Goal: Task Accomplishment & Management: Manage account settings

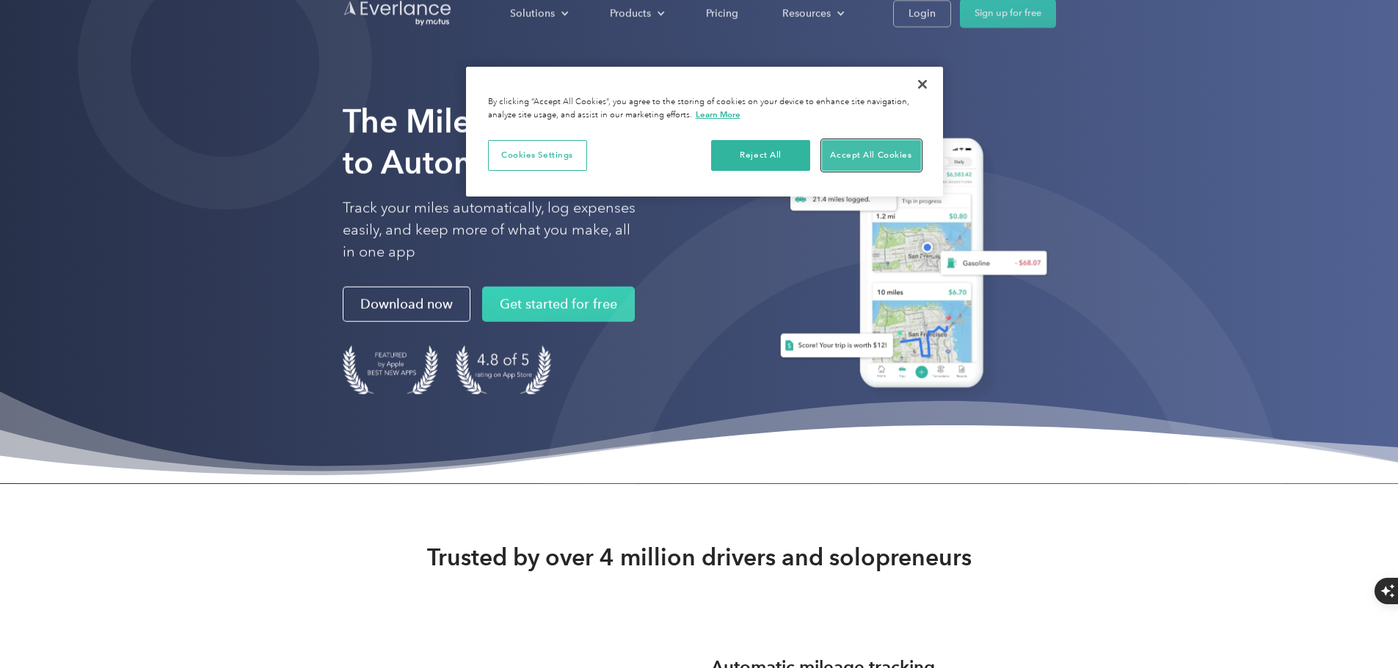
click at [850, 152] on button "Accept All Cookies" at bounding box center [871, 155] width 99 height 31
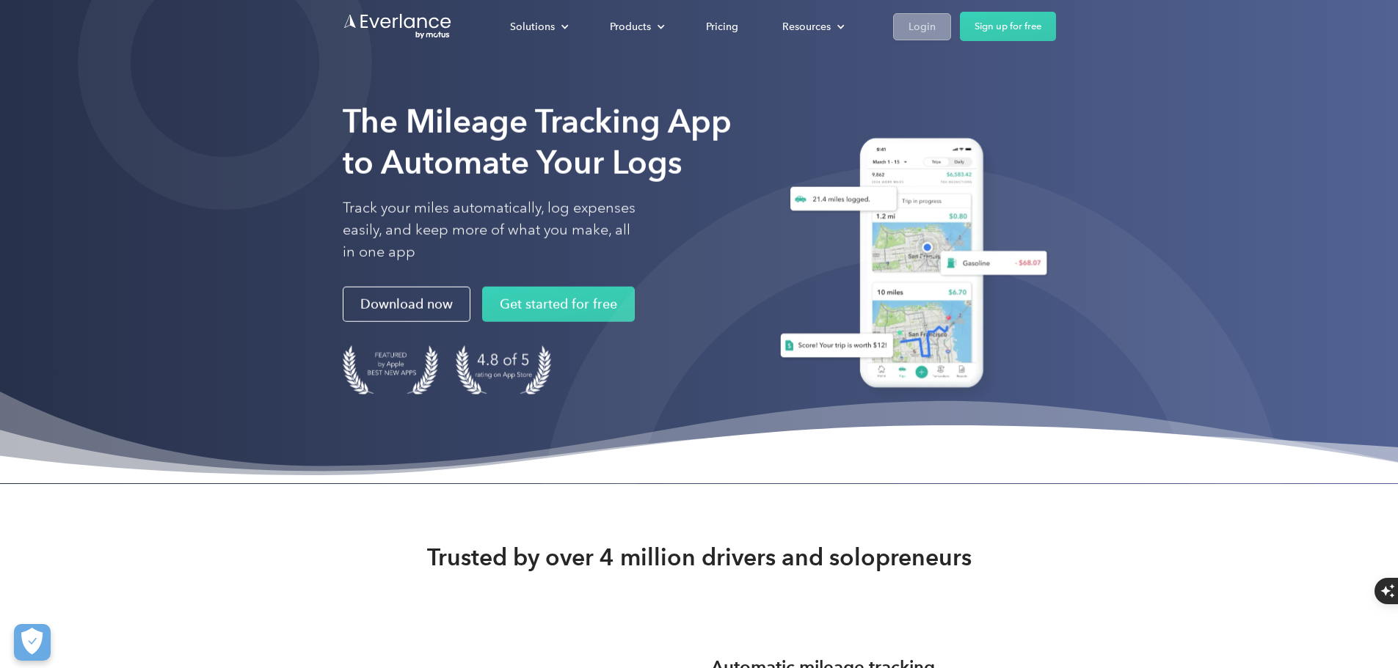
click at [935, 26] on div "Login" at bounding box center [921, 27] width 27 height 18
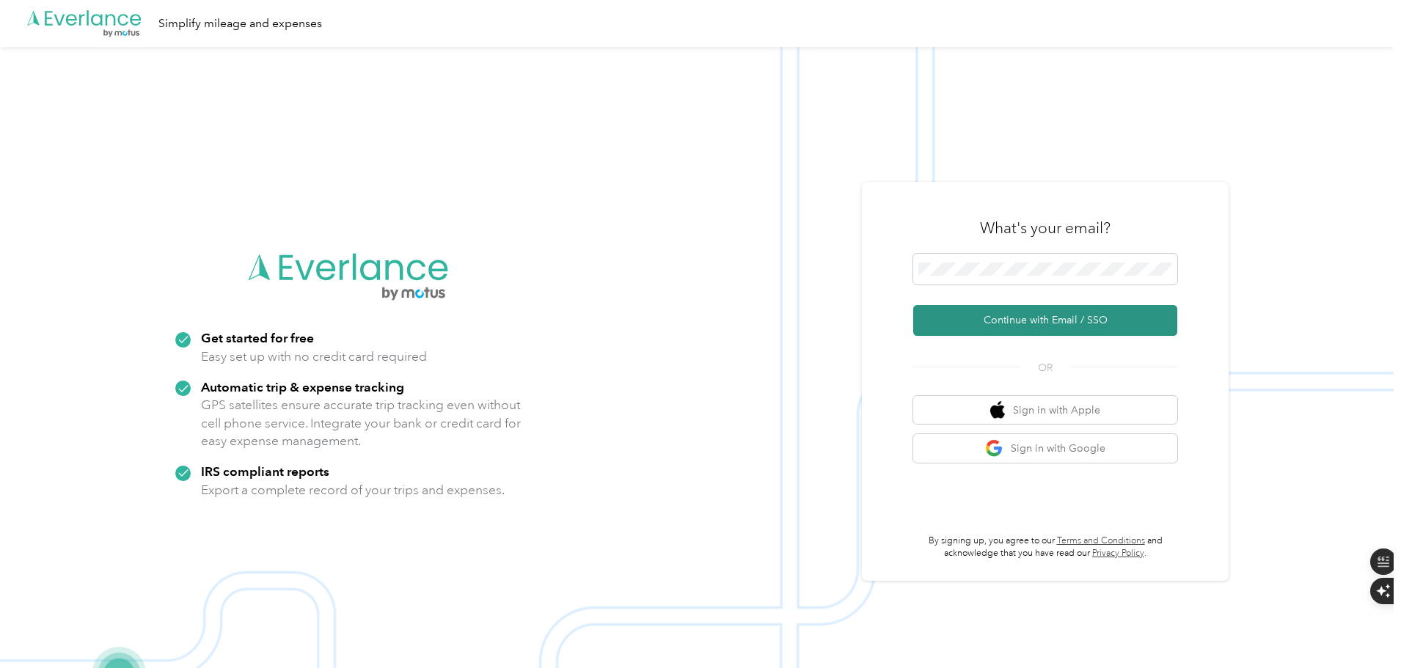
click at [1035, 326] on button "Continue with Email / SSO" at bounding box center [1045, 320] width 264 height 31
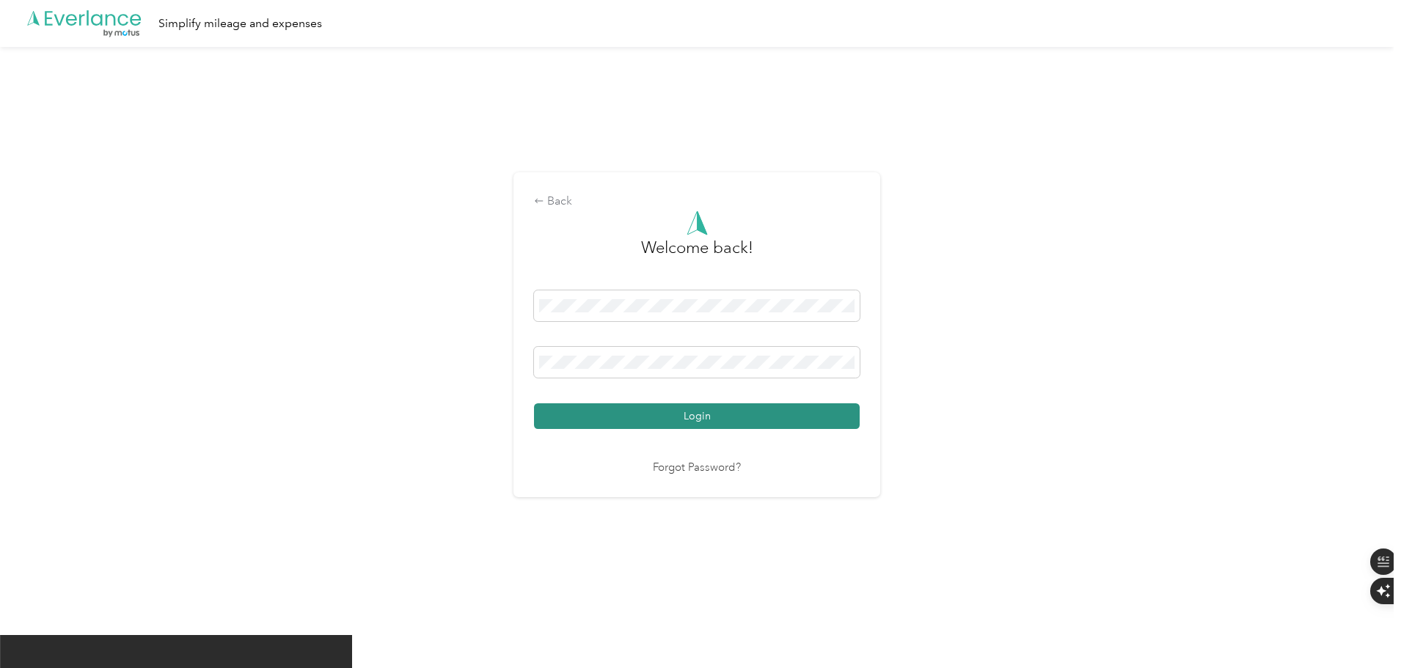
click at [721, 412] on button "Login" at bounding box center [697, 417] width 326 height 26
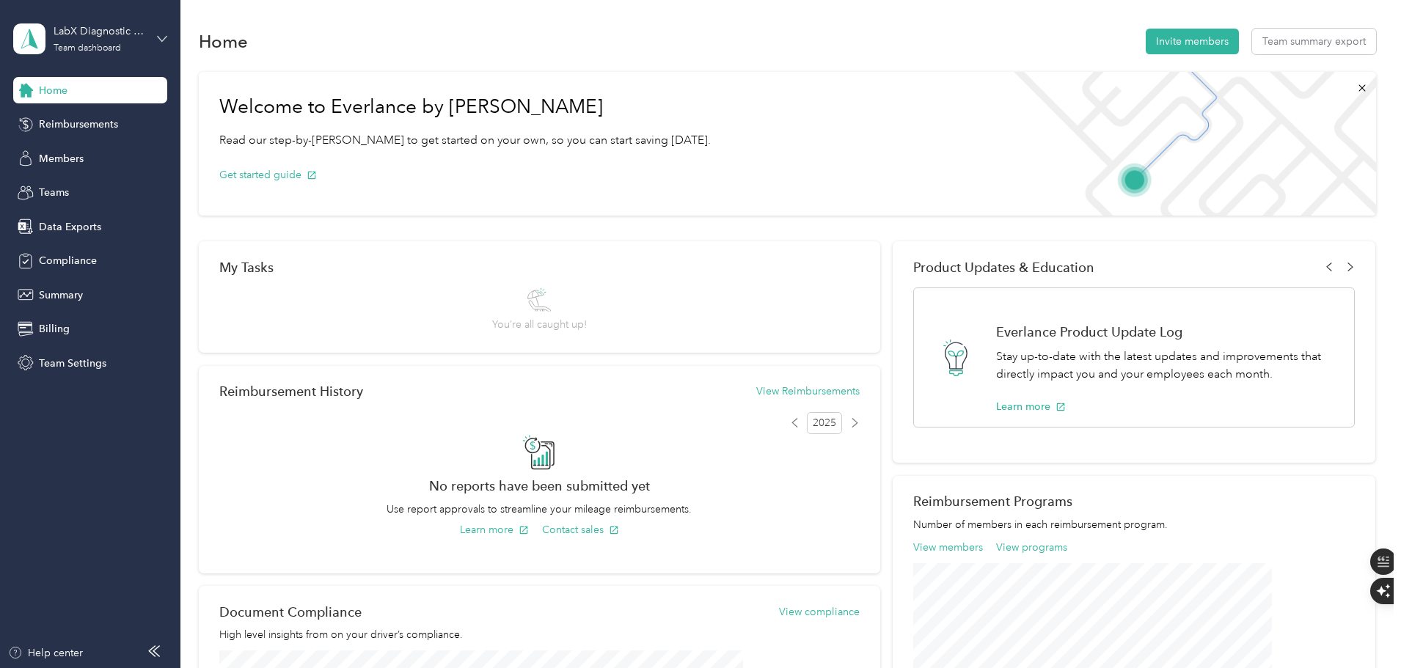
click at [160, 36] on icon at bounding box center [162, 39] width 10 height 10
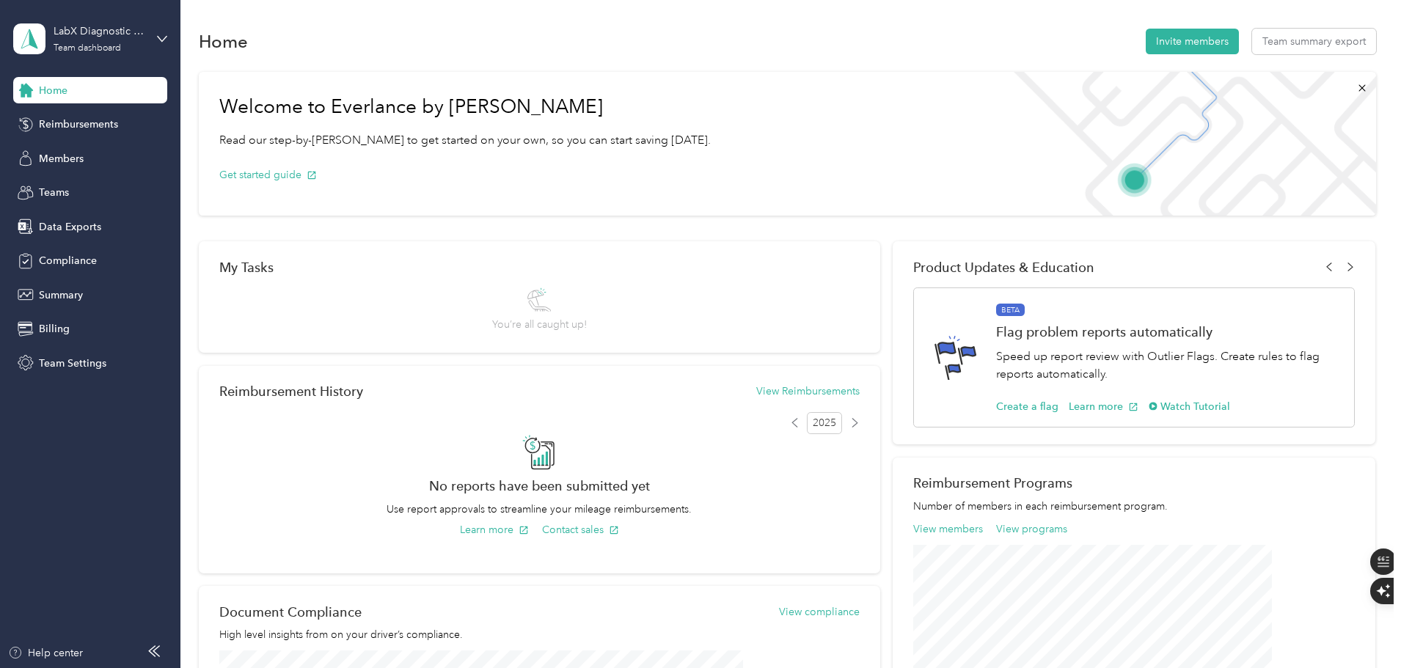
click at [109, 150] on div "Personal dashboard" at bounding box center [72, 153] width 92 height 15
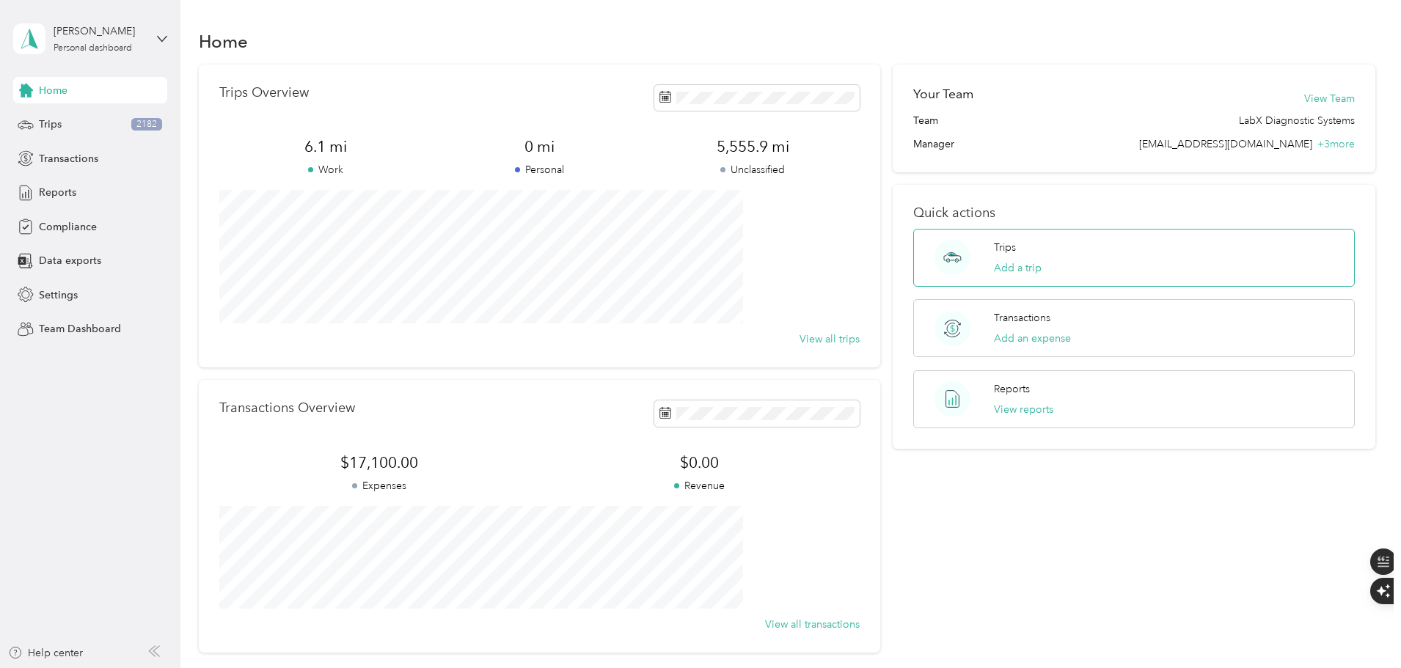
click at [1153, 255] on div "Trips Add a trip" at bounding box center [1134, 258] width 442 height 58
click at [63, 293] on span "Settings" at bounding box center [58, 295] width 39 height 15
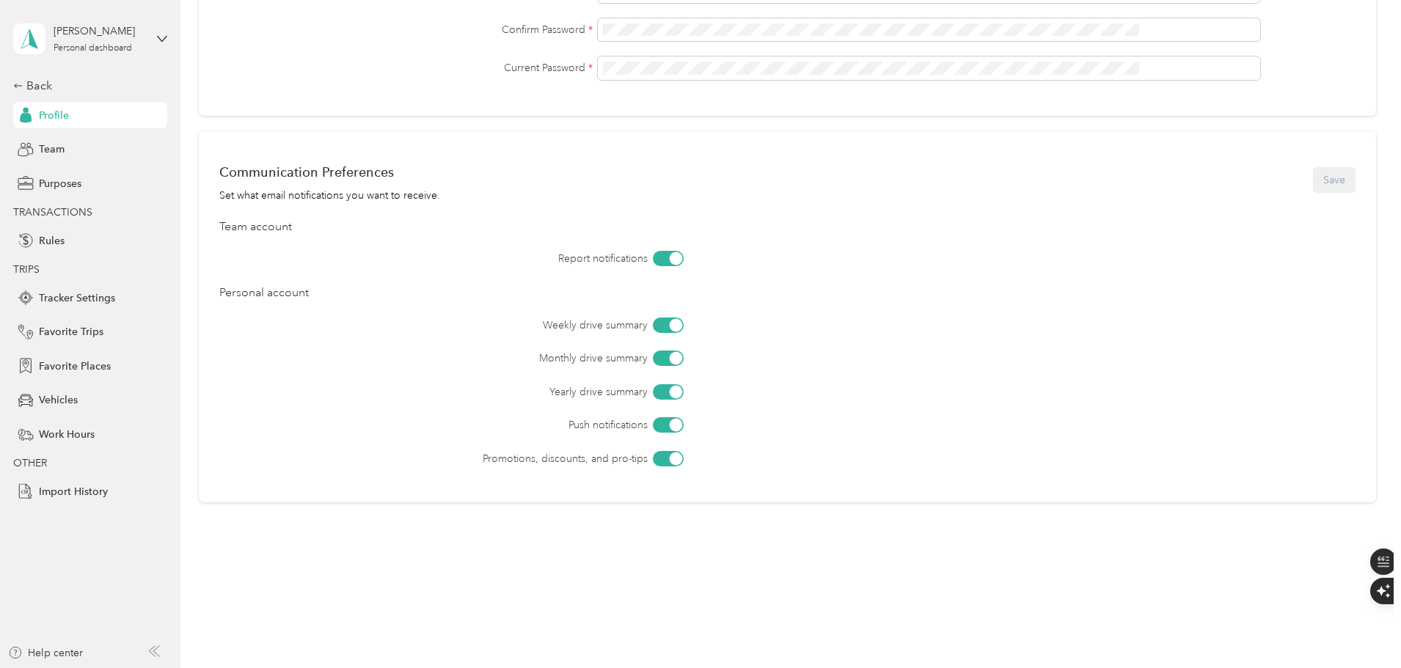
scroll to position [483, 0]
click at [97, 299] on span "Tracker Settings" at bounding box center [77, 298] width 76 height 15
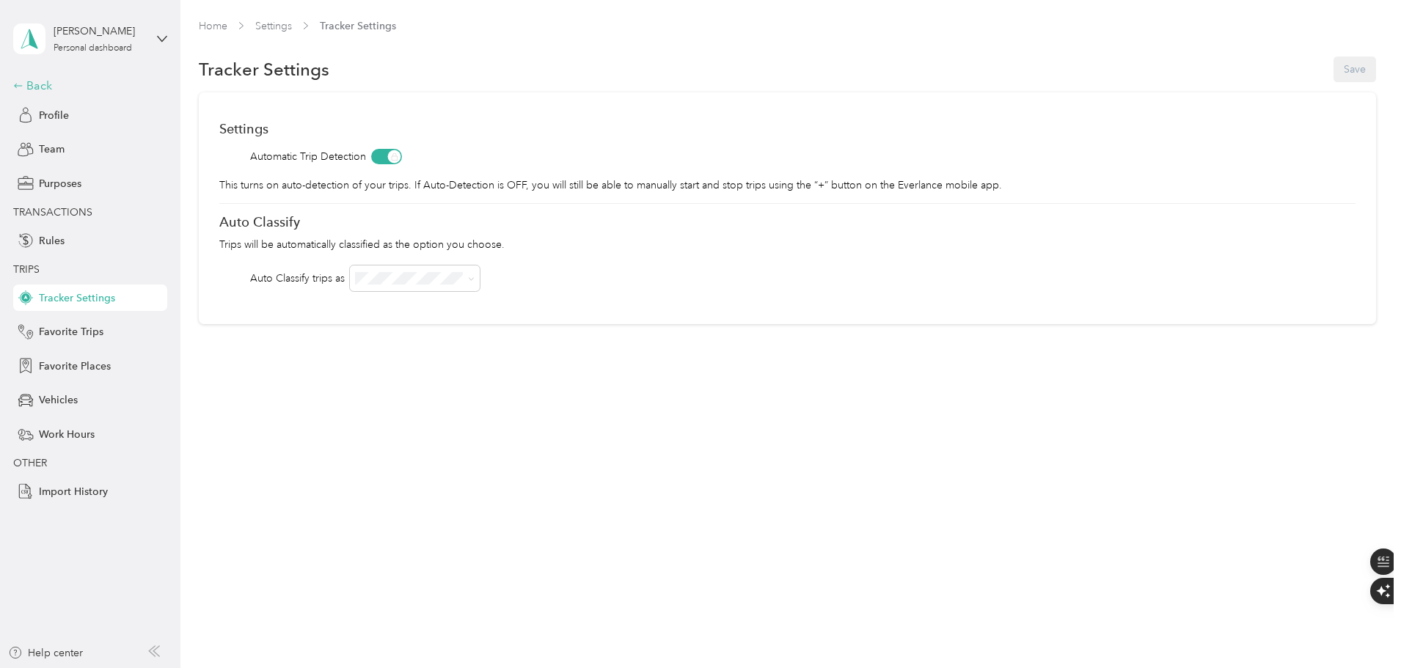
click at [26, 86] on div "Back" at bounding box center [86, 86] width 147 height 18
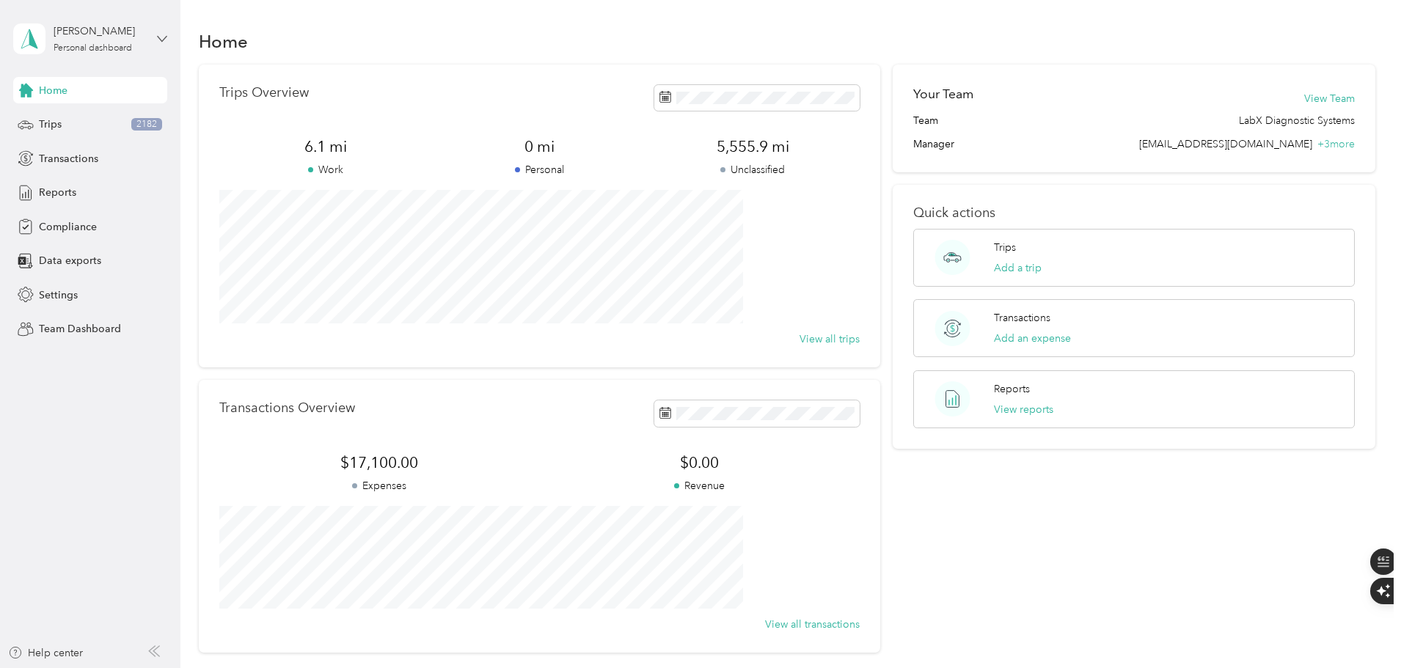
click at [157, 41] on icon at bounding box center [162, 39] width 10 height 10
click at [61, 121] on div "Team dashboard" at bounding box center [65, 120] width 79 height 15
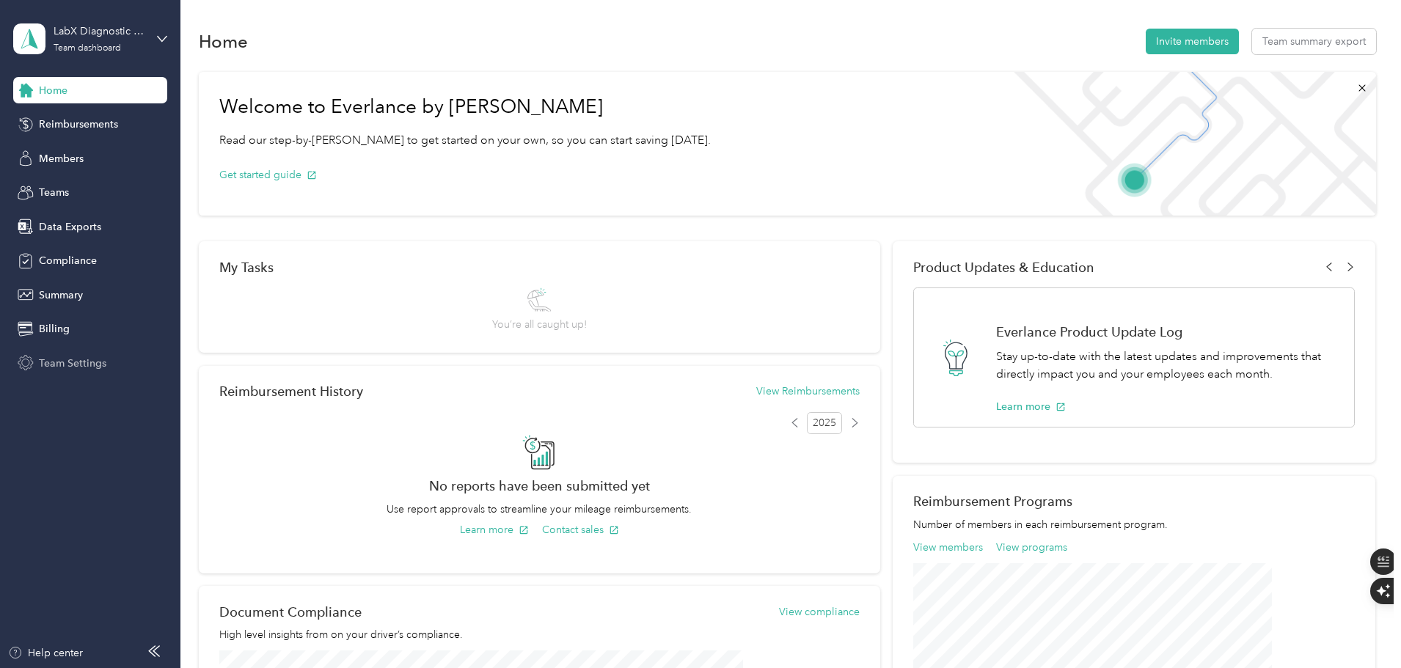
click at [66, 371] on div "Team Settings" at bounding box center [90, 363] width 154 height 26
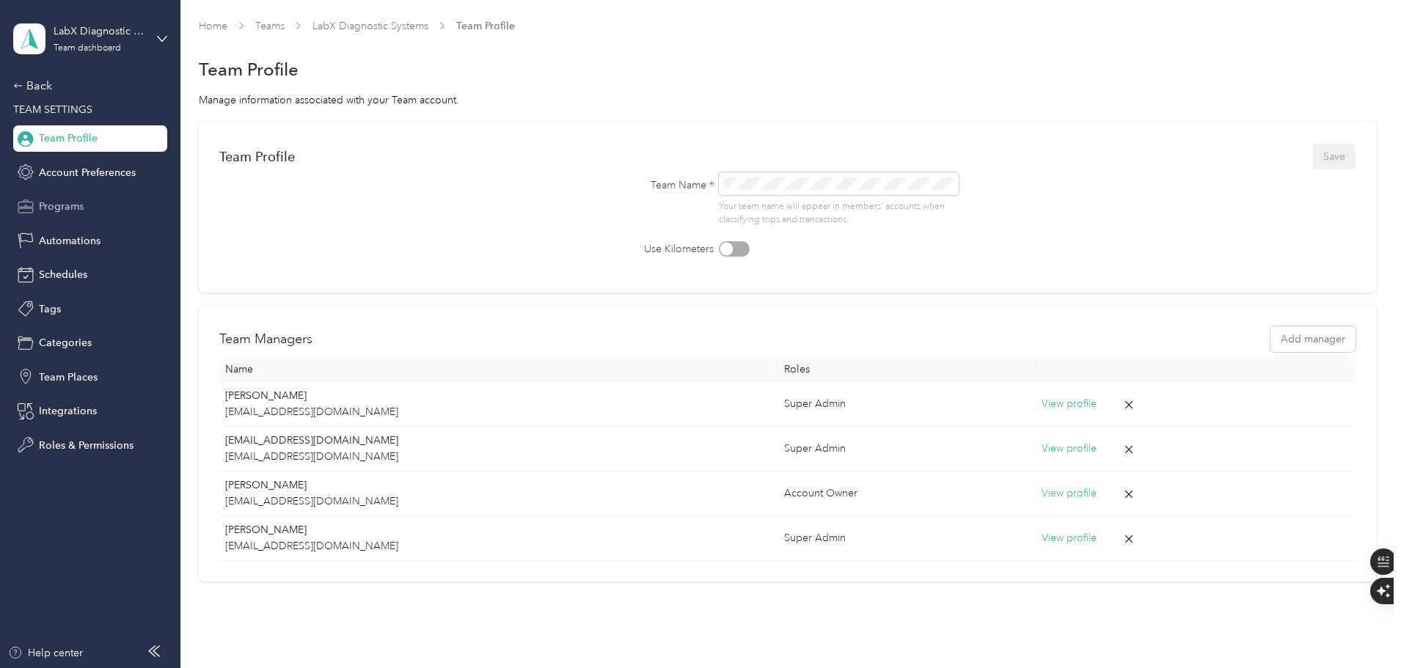
click at [92, 209] on div "Programs" at bounding box center [90, 207] width 154 height 26
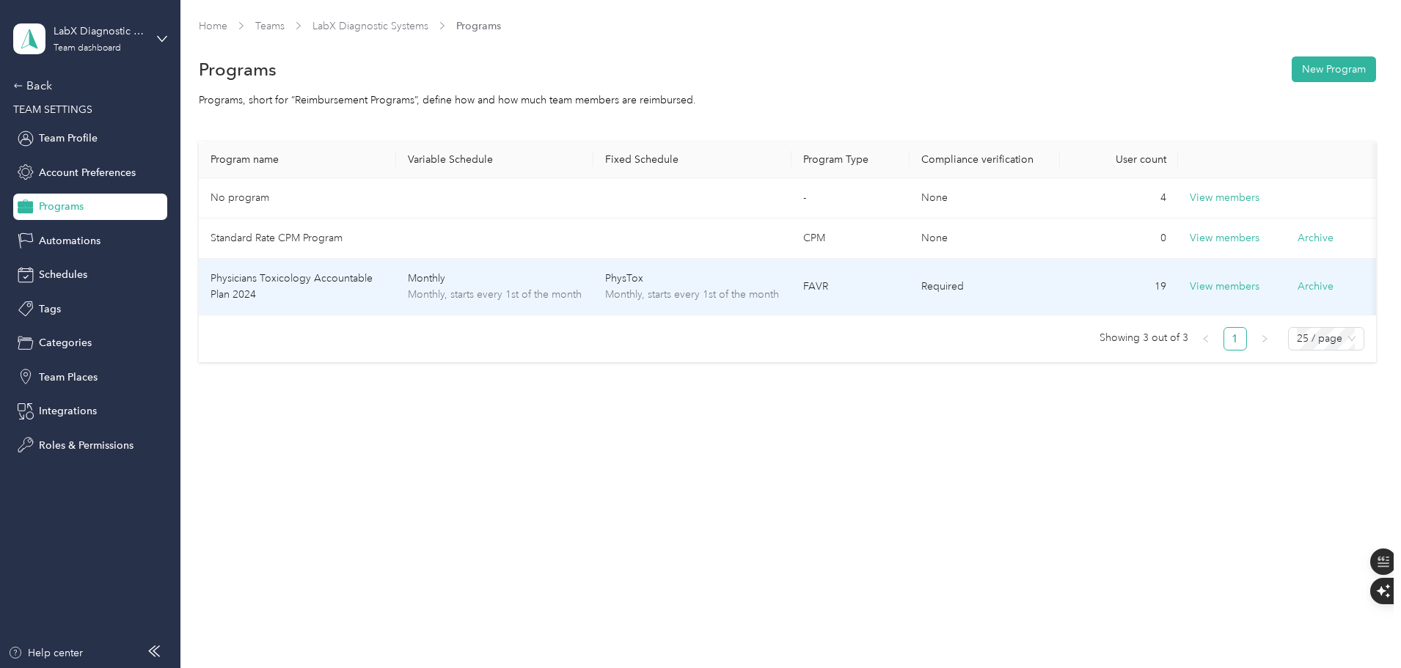
click at [340, 290] on td "Physicians Toxicology Accountable Plan 2024" at bounding box center [297, 287] width 197 height 56
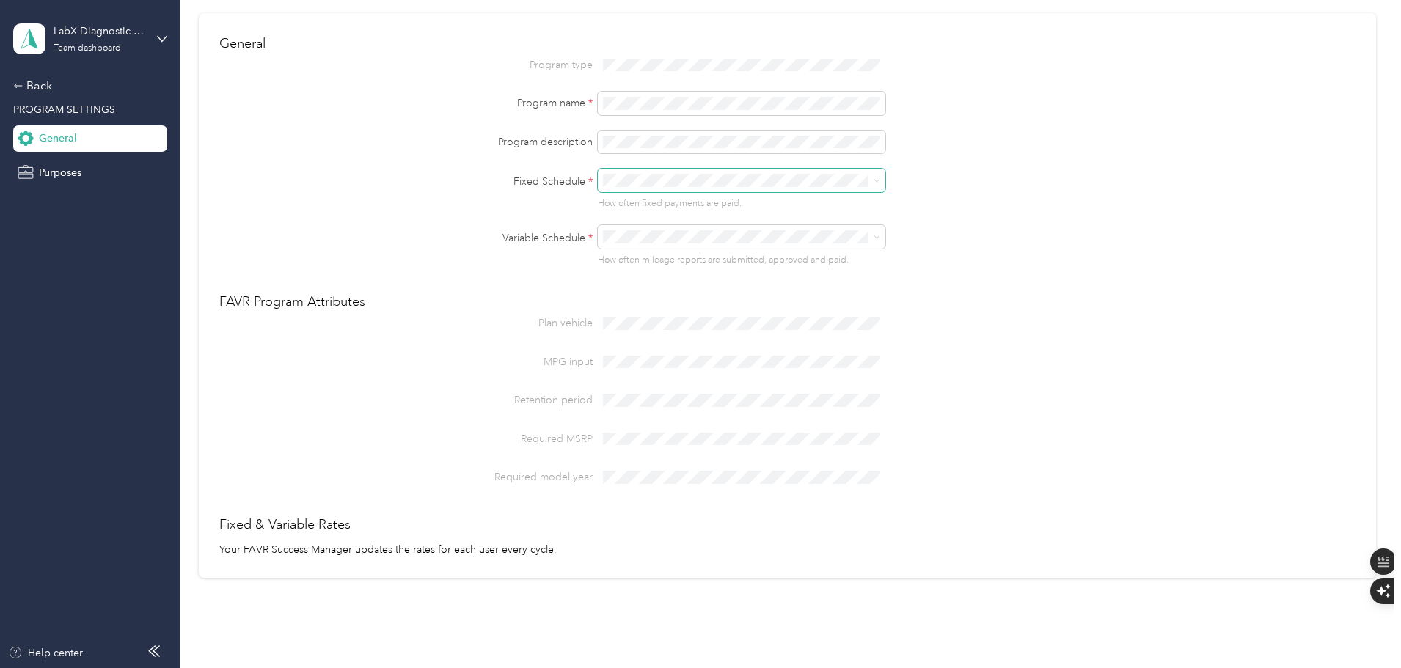
scroll to position [21, 0]
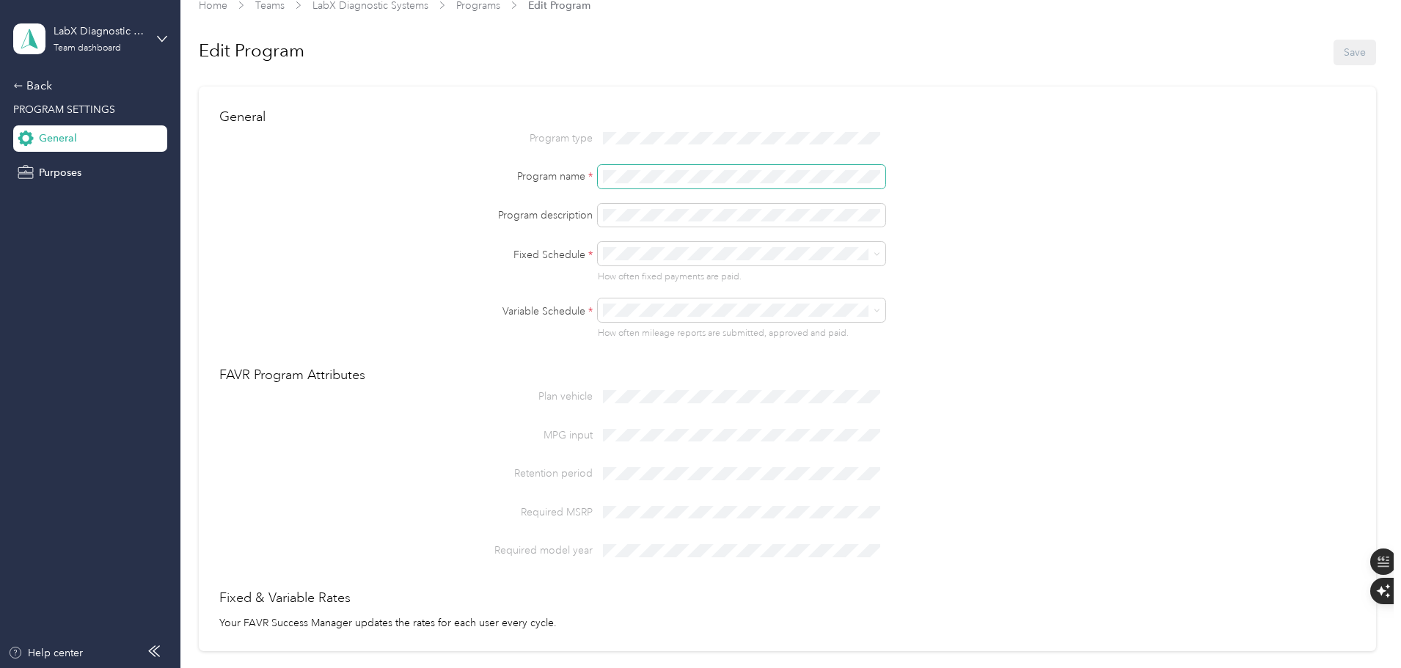
click at [552, 173] on div "Program name *" at bounding box center [787, 176] width 1136 height 23
click at [1354, 51] on button "Save" at bounding box center [1355, 53] width 43 height 26
click at [61, 171] on span "Purposes" at bounding box center [60, 172] width 43 height 15
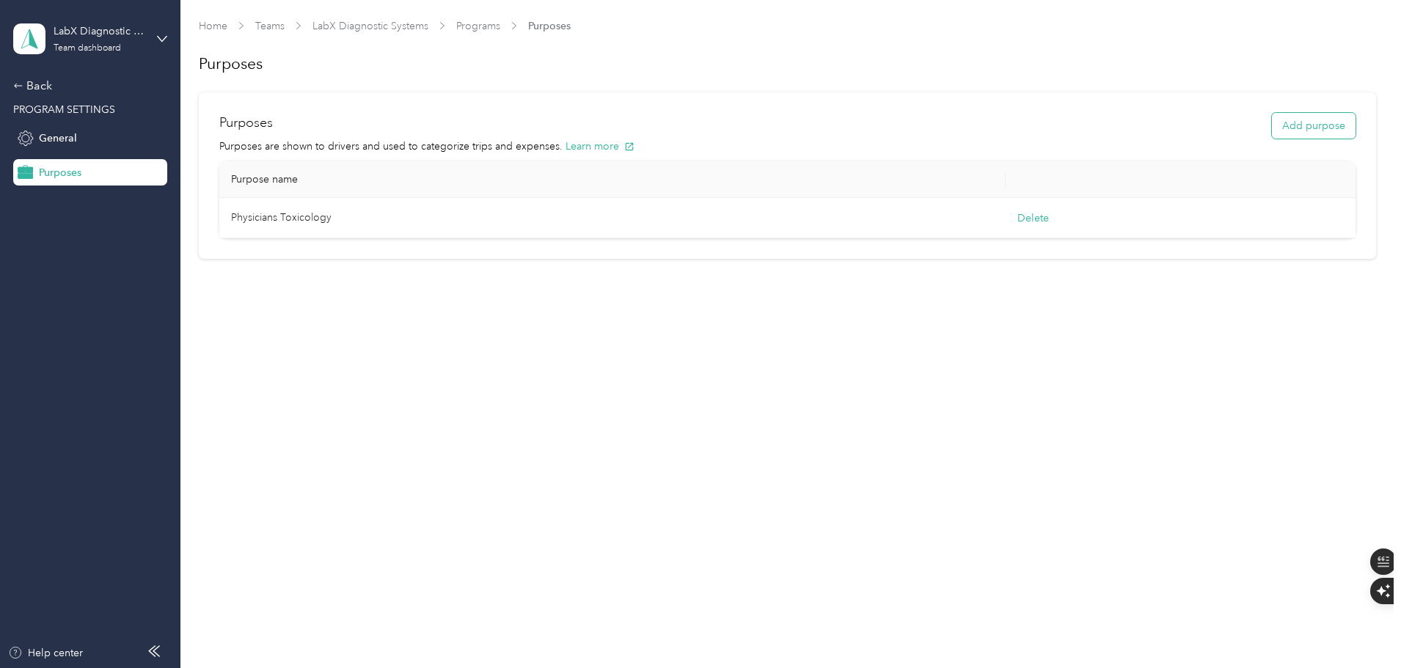
click at [1311, 126] on button "Add purpose" at bounding box center [1314, 126] width 84 height 26
click at [988, 225] on button "Save" at bounding box center [981, 227] width 22 height 16
click at [1049, 220] on button "Delete" at bounding box center [1034, 218] width 32 height 15
click at [992, 251] on button "Yes, delete" at bounding box center [975, 251] width 59 height 23
